Goal: Navigation & Orientation: Find specific page/section

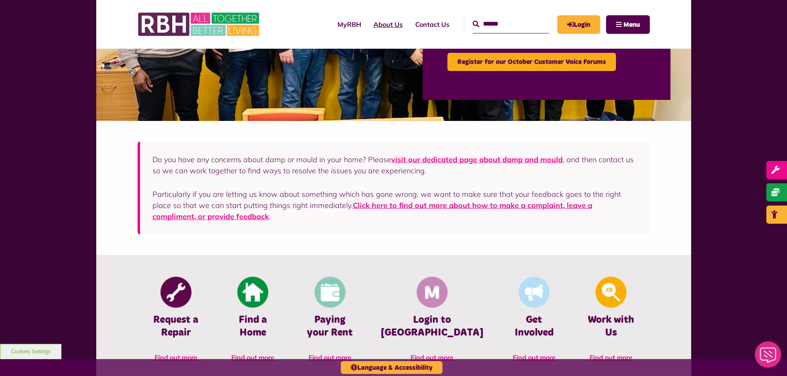
click at [388, 22] on link "About Us" at bounding box center [388, 24] width 42 height 22
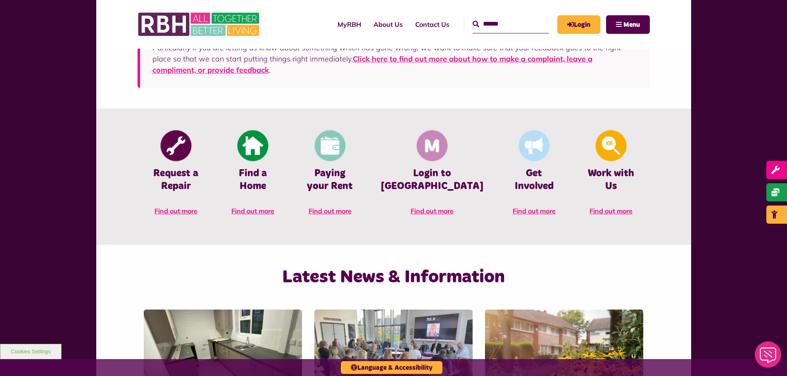
scroll to position [230, 0]
